Goal: Task Accomplishment & Management: Complete application form

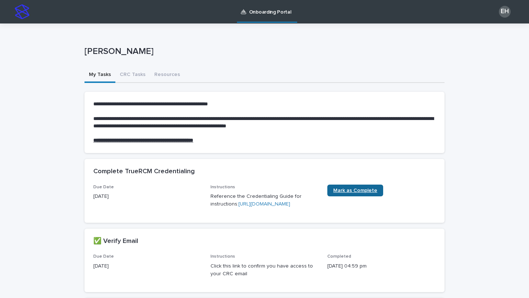
click at [359, 189] on span "Mark as Complete" at bounding box center [355, 190] width 44 height 5
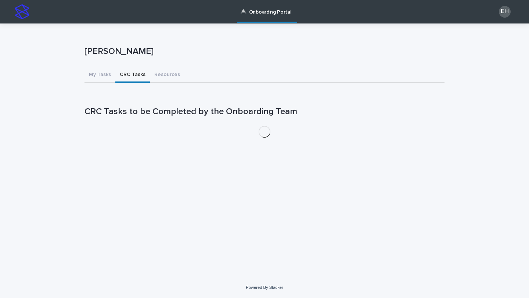
click at [129, 75] on button "CRC Tasks" at bounding box center [132, 75] width 35 height 15
